Goal: Task Accomplishment & Management: Complete application form

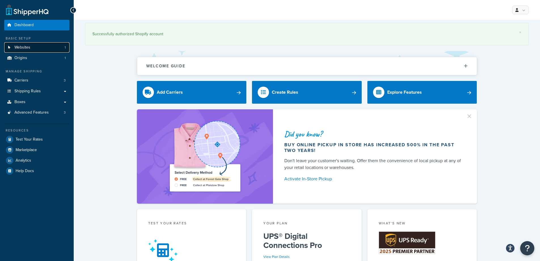
click at [32, 50] on link "Websites 1" at bounding box center [36, 47] width 65 height 10
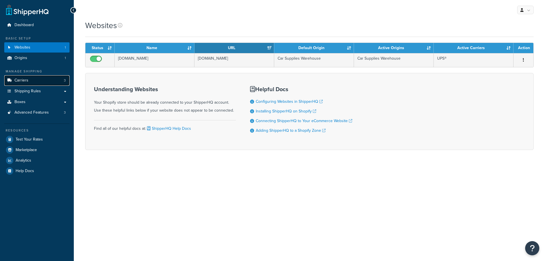
drag, startPoint x: 0, startPoint y: 0, endPoint x: 30, endPoint y: 80, distance: 85.5
click at [30, 80] on link "Carriers 3" at bounding box center [36, 80] width 65 height 10
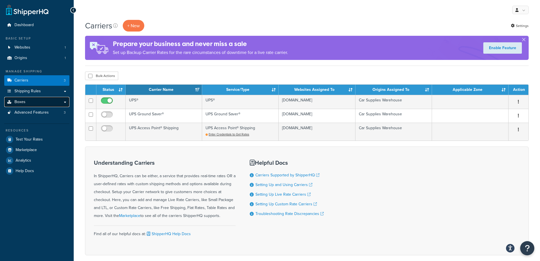
click at [47, 98] on link "Boxes" at bounding box center [36, 102] width 65 height 10
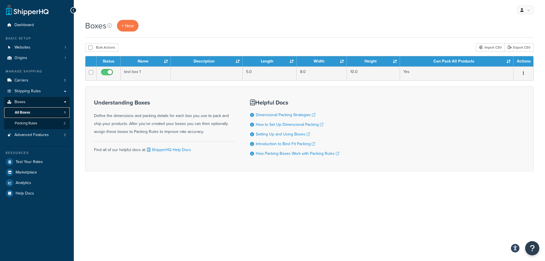
click at [42, 110] on link "All Boxes 1" at bounding box center [36, 112] width 65 height 10
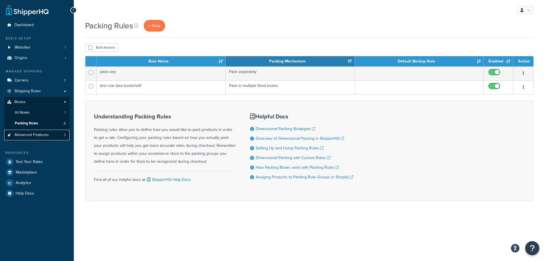
click at [42, 135] on span "Advanced Features" at bounding box center [31, 134] width 34 height 5
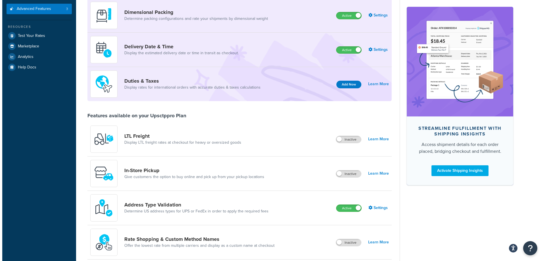
scroll to position [113, 0]
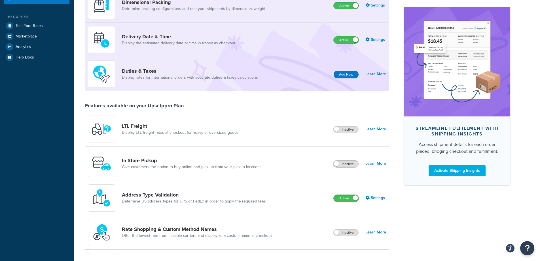
click at [336, 163] on span at bounding box center [336, 163] width 5 height 5
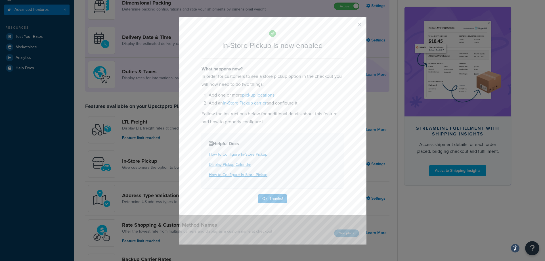
scroll to position [124, 0]
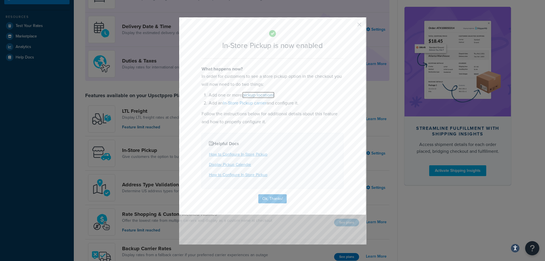
click at [257, 94] on link "pickup locations" at bounding box center [258, 95] width 32 height 7
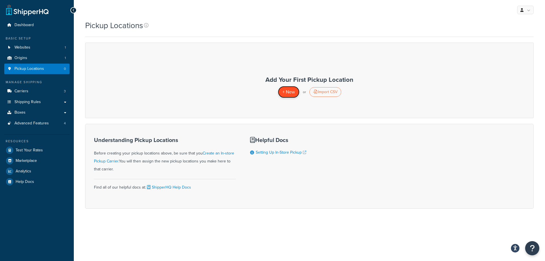
click at [285, 88] on span "+ New" at bounding box center [288, 91] width 12 height 7
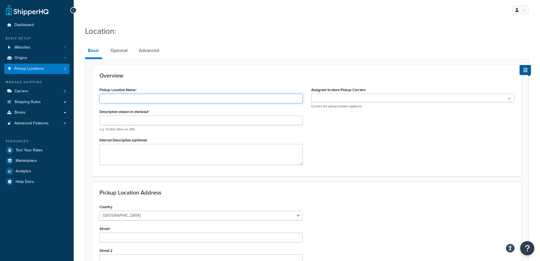
click at [116, 100] on input "Pickup Location Name" at bounding box center [201, 99] width 203 height 10
type input "R"
type input "CSW Romeoville Store"
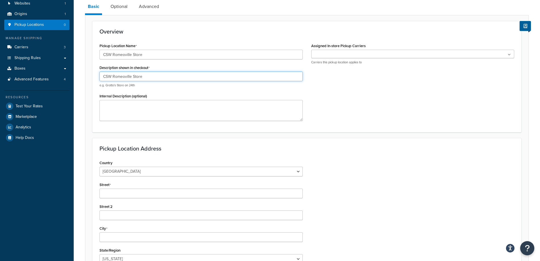
scroll to position [57, 0]
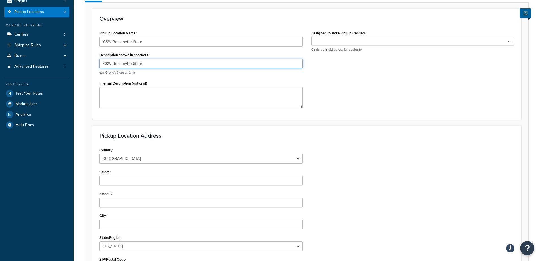
type input "CSW Romeoville Store"
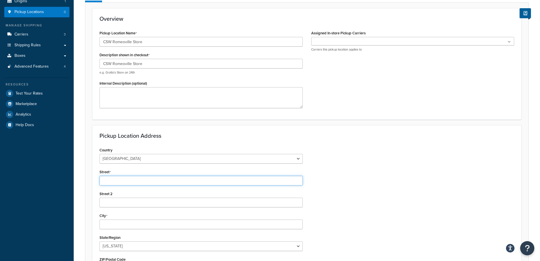
click at [110, 182] on input "Street" at bounding box center [201, 181] width 203 height 10
type input "1229 Naperville Drive"
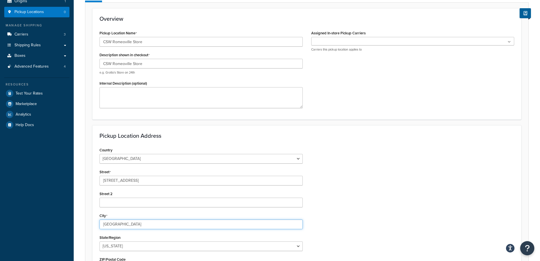
type input "Romeoville"
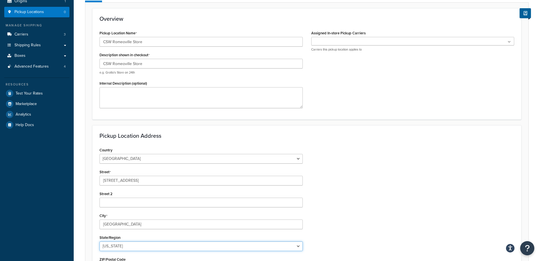
select select "13"
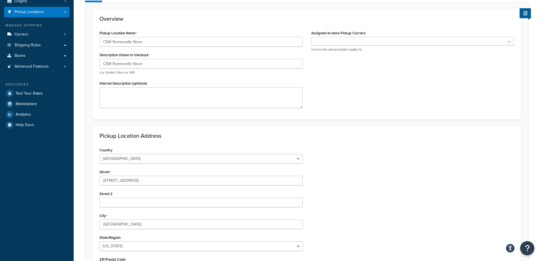
scroll to position [145, 0]
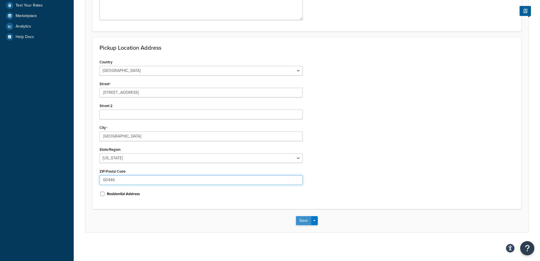
type input "60446"
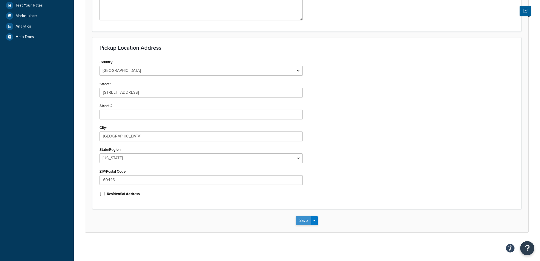
click at [311, 219] on button "Save" at bounding box center [303, 220] width 15 height 9
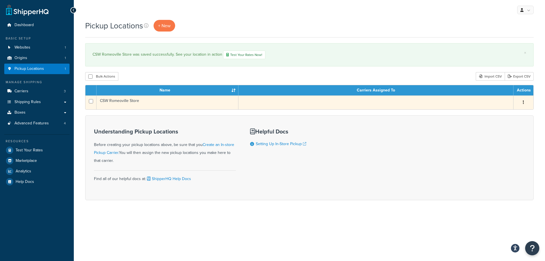
click at [524, 103] on button "button" at bounding box center [523, 102] width 8 height 9
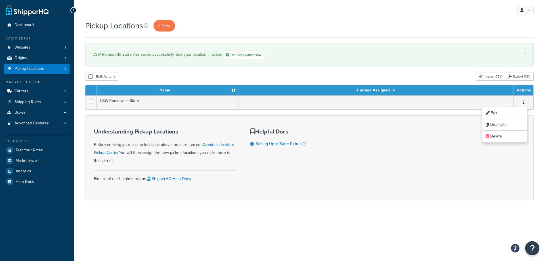
click at [450, 136] on div "Understanding Pickup Locations Before creating your pickup locations above, be …" at bounding box center [309, 157] width 448 height 85
click at [48, 122] on span "Advanced Features" at bounding box center [31, 123] width 34 height 5
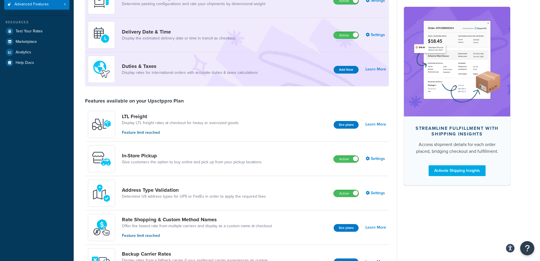
scroll to position [85, 0]
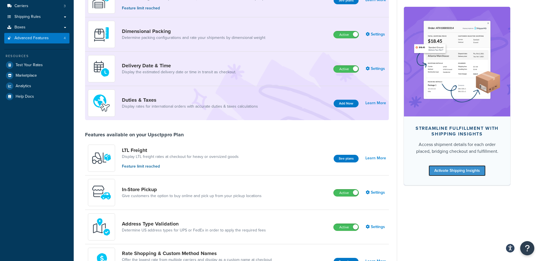
click at [458, 168] on link "Activate Shipping Insights" at bounding box center [457, 170] width 57 height 11
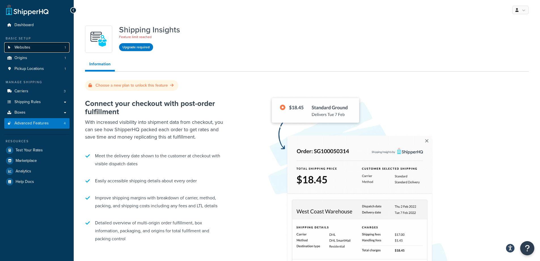
click at [22, 47] on span "Websites" at bounding box center [22, 47] width 16 height 5
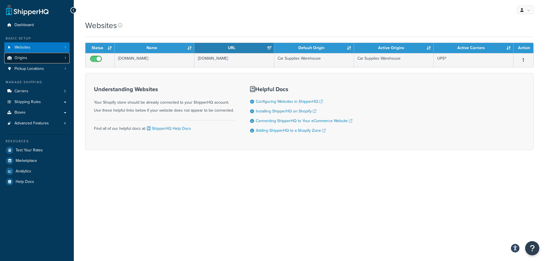
click at [37, 56] on link "Origins 1" at bounding box center [36, 58] width 65 height 10
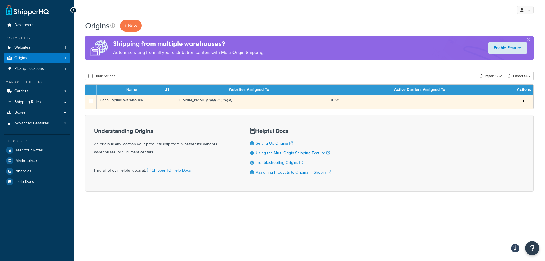
click at [522, 100] on icon "button" at bounding box center [522, 102] width 1 height 4
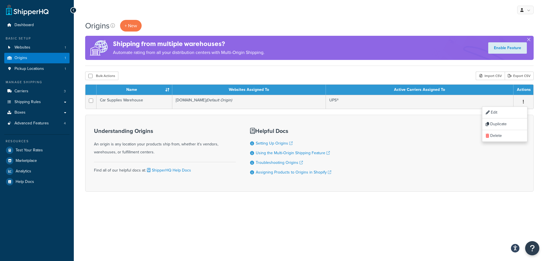
click at [412, 160] on div "Understanding Origins An origin is any location your products ship from, whethe…" at bounding box center [309, 153] width 448 height 77
